Goal: Information Seeking & Learning: Check status

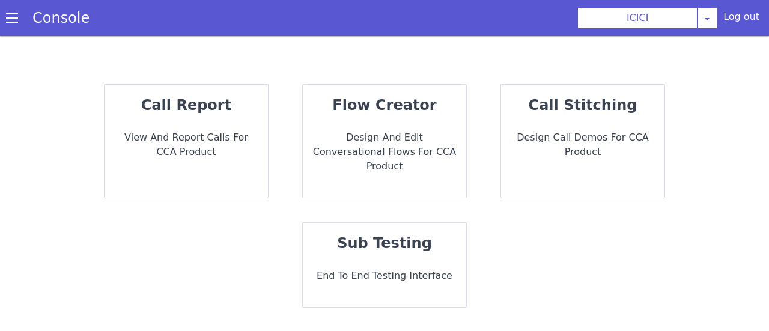
click at [242, 135] on p "View and report calls for CCA Product" at bounding box center [186, 144] width 144 height 29
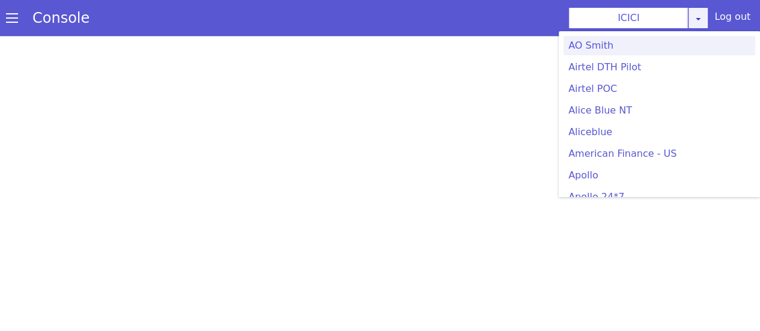
click at [703, 18] on icon at bounding box center [699, 19] width 10 height 10
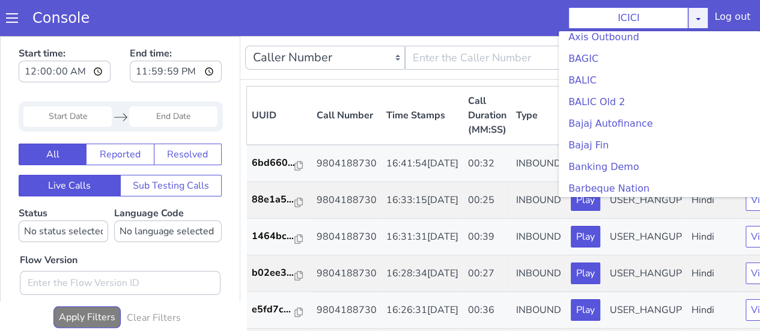
scroll to position [333, 0]
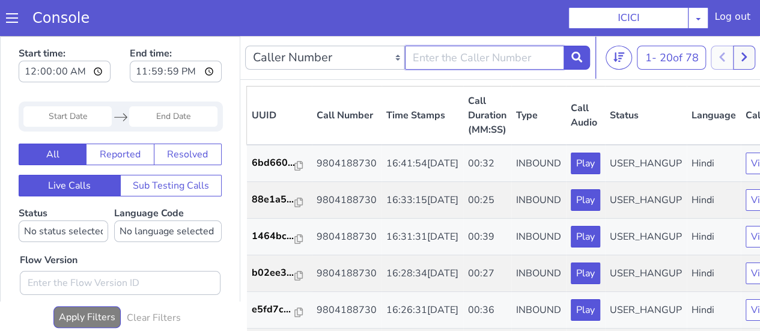
click at [460, 61] on input "text" at bounding box center [485, 58] width 160 height 24
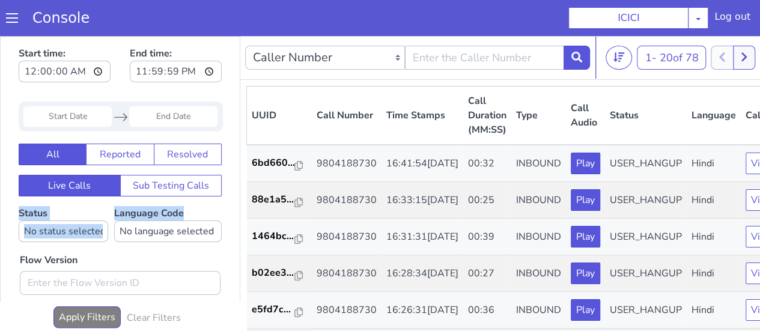
drag, startPoint x: 228, startPoint y: 128, endPoint x: 212, endPoint y: 201, distance: 74.6
click at [212, 201] on div "Start time: 00:00:00 End time: 23:59:59 Navigate forward to interact with the c…" at bounding box center [120, 257] width 239 height 440
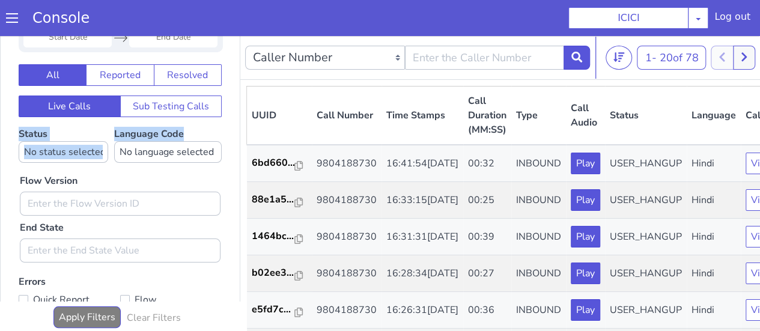
scroll to position [174, 0]
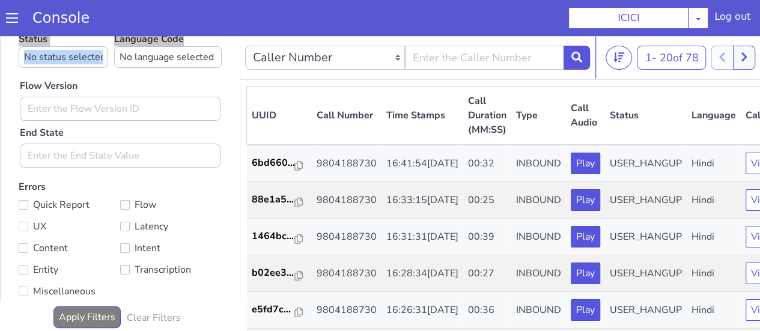
click at [9, 19] on span at bounding box center [12, 18] width 12 height 12
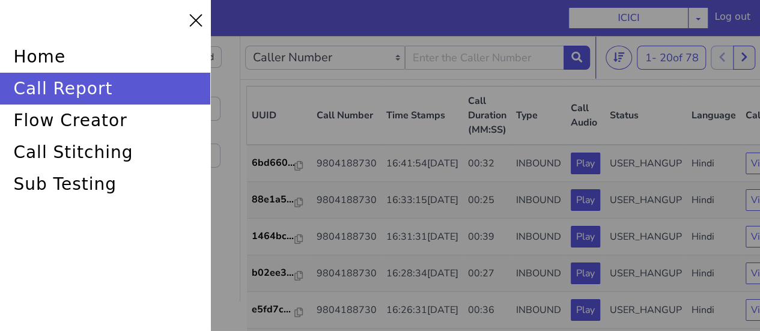
click at [653, 19] on div at bounding box center [380, 165] width 760 height 331
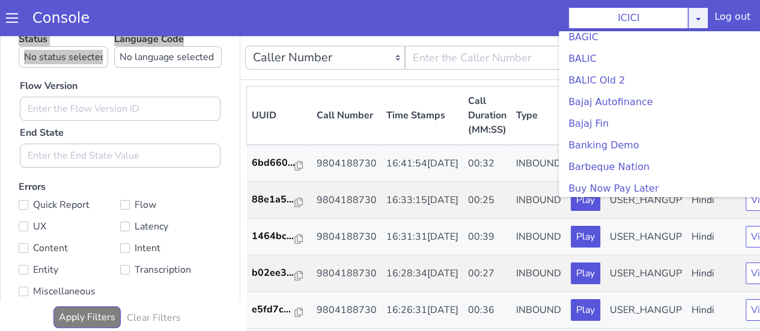
click at [707, 16] on link at bounding box center [698, 18] width 20 height 22
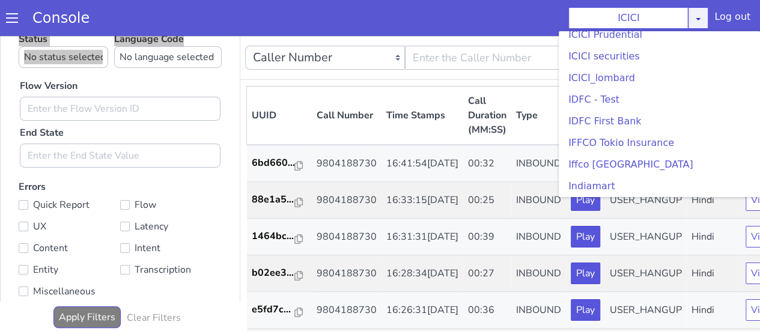
scroll to position [1471, 0]
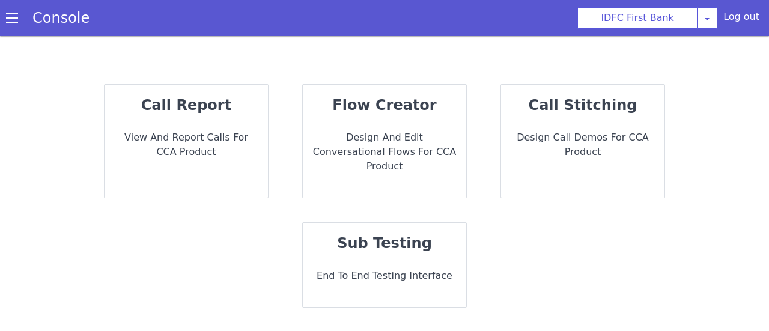
click at [150, 145] on p "View and report calls for CCA Product" at bounding box center [186, 144] width 144 height 29
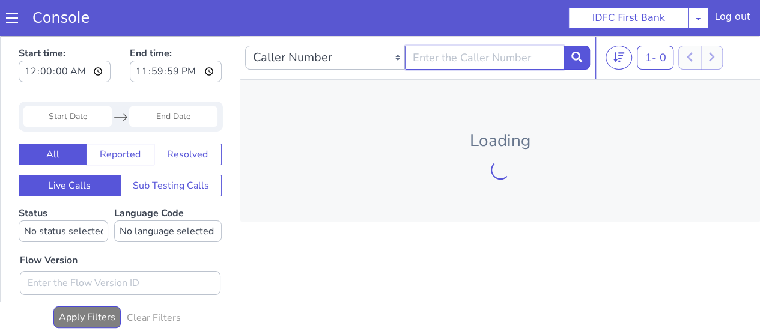
click at [474, 55] on input "text" at bounding box center [485, 58] width 160 height 24
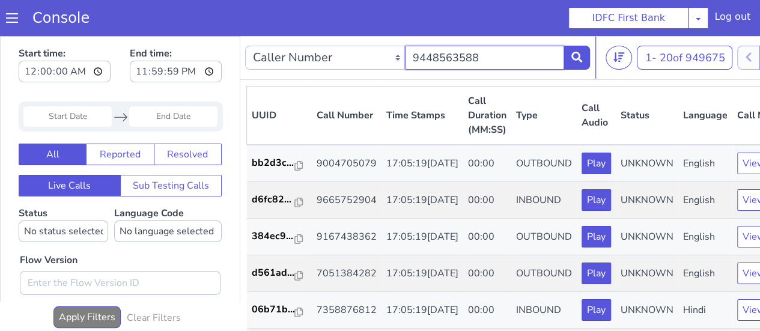
type input "9448563588"
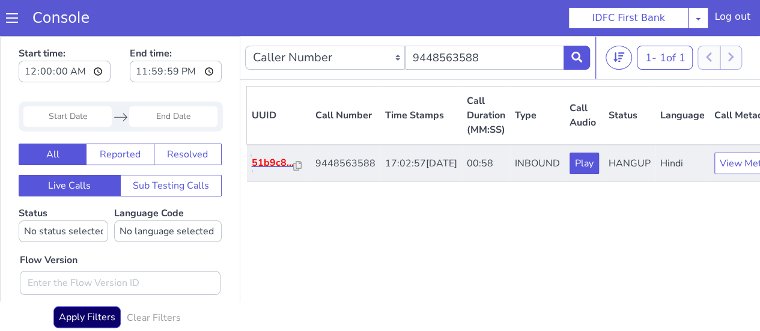
click at [270, 170] on p "51b9c8..." at bounding box center [273, 163] width 42 height 14
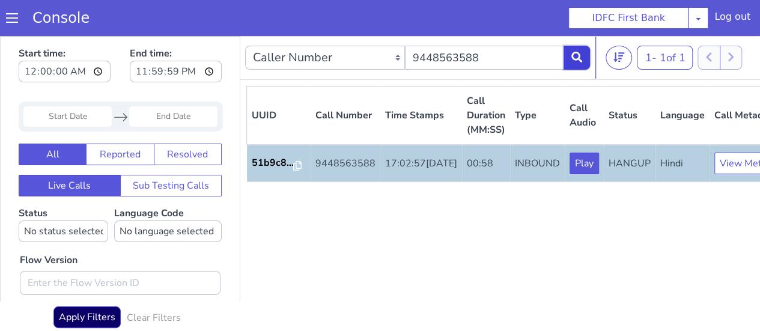
click at [571, 58] on button at bounding box center [577, 58] width 26 height 24
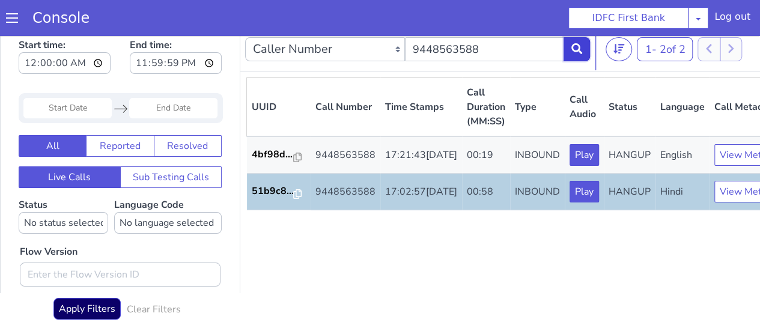
scroll to position [11, 0]
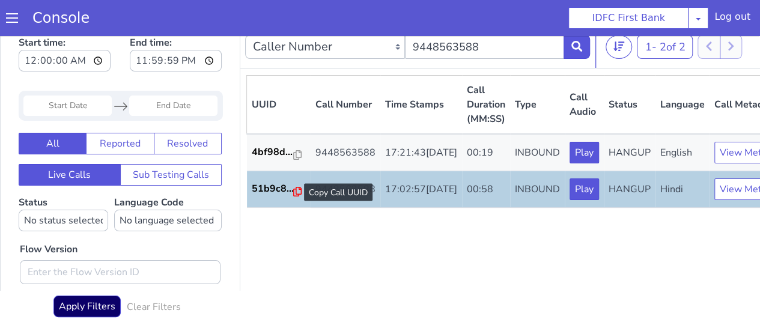
click at [295, 197] on icon at bounding box center [297, 192] width 8 height 10
click at [276, 196] on p "51b9c8..." at bounding box center [273, 189] width 42 height 14
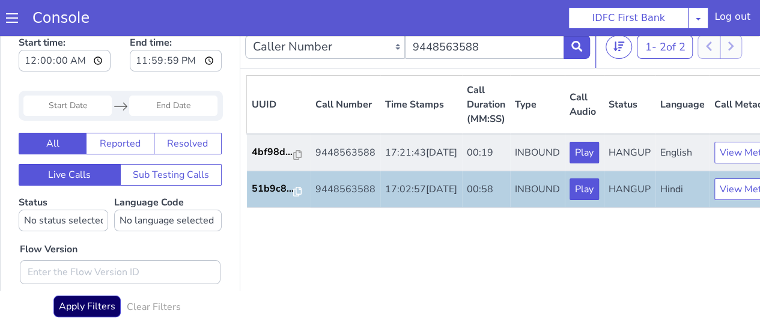
click at [331, 157] on td "9448563588" at bounding box center [346, 152] width 70 height 37
click at [297, 155] on icon at bounding box center [297, 155] width 8 height 10
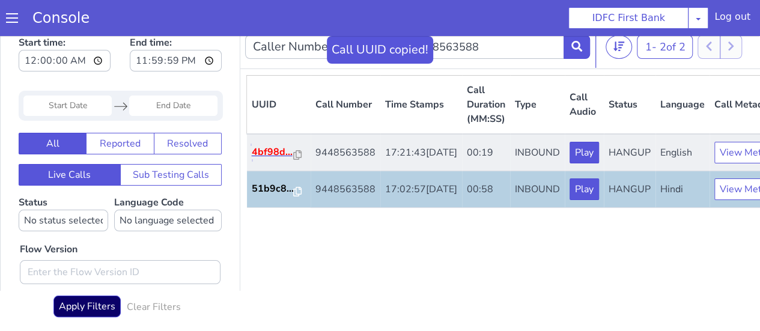
click at [270, 159] on p "4bf98d..." at bounding box center [273, 152] width 42 height 14
